Goal: Transaction & Acquisition: Purchase product/service

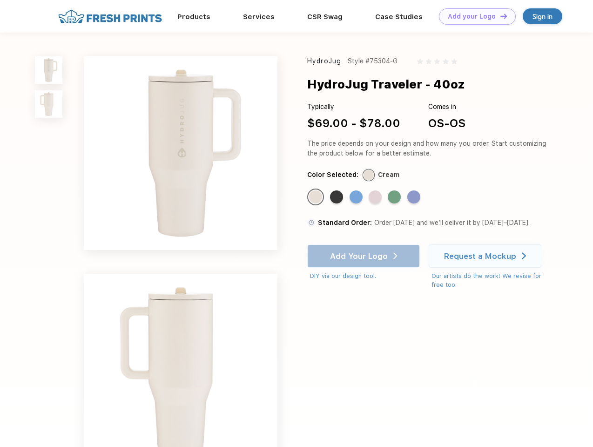
click at [474, 16] on link "Add your Logo Design Tool" at bounding box center [477, 16] width 77 height 16
click at [0, 0] on div "Design Tool" at bounding box center [0, 0] width 0 height 0
click at [499, 16] on link "Add your Logo Design Tool" at bounding box center [477, 16] width 77 height 16
click at [49, 70] on img at bounding box center [48, 69] width 27 height 27
click at [49, 104] on img at bounding box center [48, 103] width 27 height 27
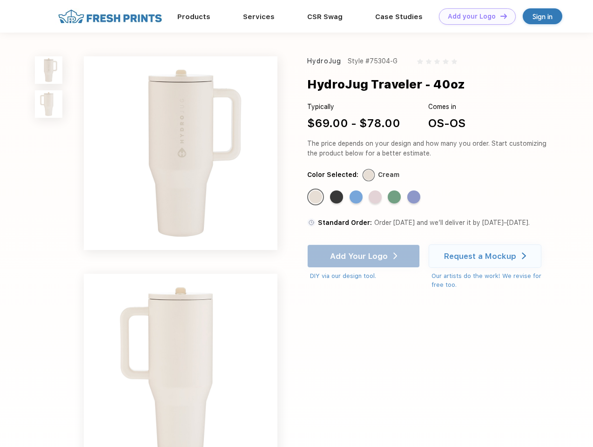
click at [316, 197] on div "Standard Color" at bounding box center [315, 196] width 13 height 13
click at [337, 197] on div "Standard Color" at bounding box center [336, 196] width 13 height 13
click at [357, 197] on div "Standard Color" at bounding box center [355, 196] width 13 height 13
click at [376, 197] on div "Standard Color" at bounding box center [374, 196] width 13 height 13
click at [395, 197] on div "Standard Color" at bounding box center [394, 196] width 13 height 13
